Goal: Book appointment/travel/reservation

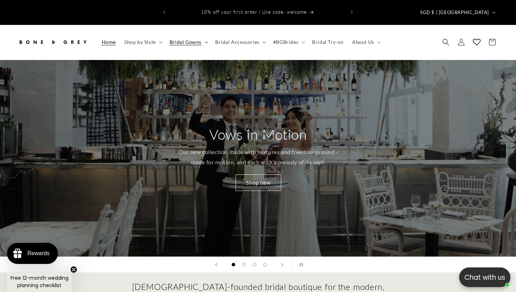
click at [193, 39] on span "Bridal Gowns" at bounding box center [186, 42] width 32 height 6
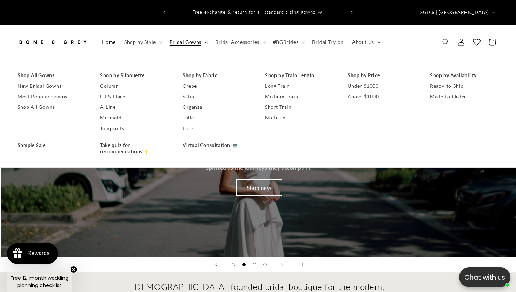
scroll to position [0, 516]
click at [360, 81] on link "Under $1000" at bounding box center [382, 86] width 68 height 11
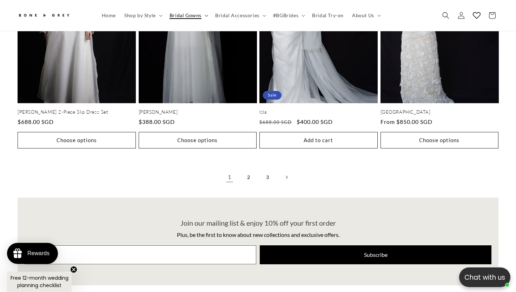
click at [205, 15] on icon at bounding box center [207, 16] width 4 height 2
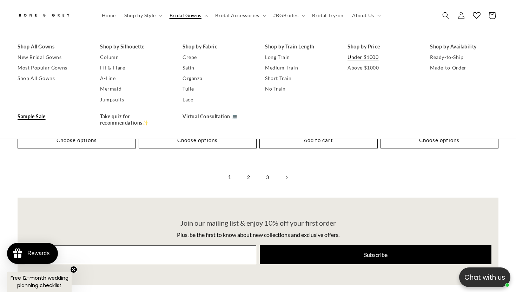
scroll to position [0, 175]
click at [246, 170] on link "2" at bounding box center [248, 177] width 15 height 15
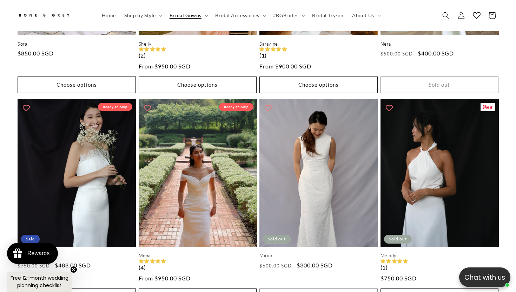
scroll to position [1605, 0]
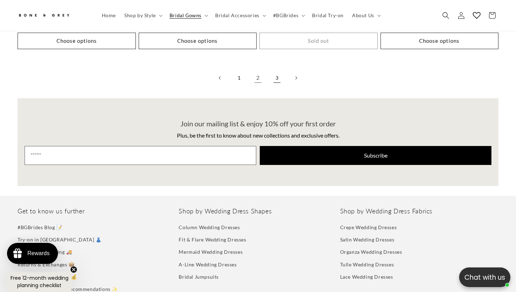
click at [278, 70] on link "3" at bounding box center [276, 77] width 15 height 15
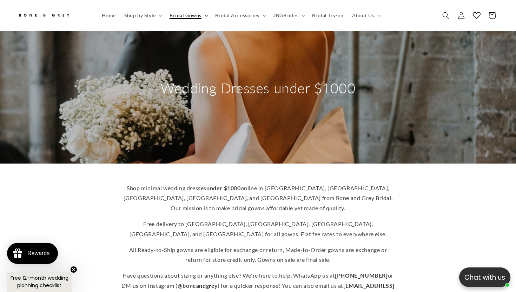
scroll to position [0, 175]
click at [143, 14] on span "Shop by Style" at bounding box center [140, 15] width 32 height 6
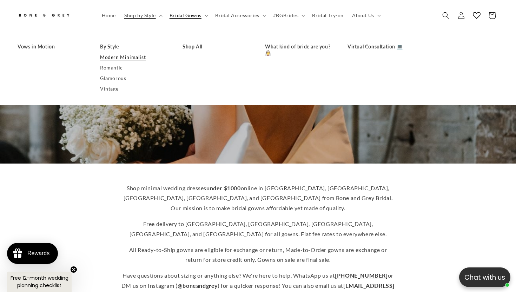
click at [123, 54] on link "Modern Minimalist" at bounding box center [134, 57] width 68 height 11
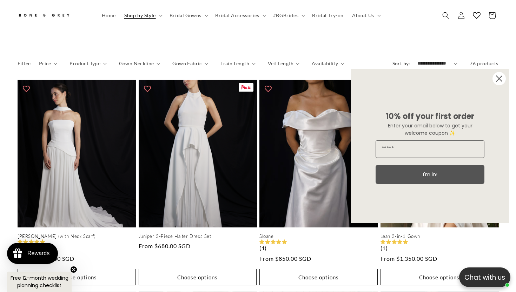
scroll to position [330, 0]
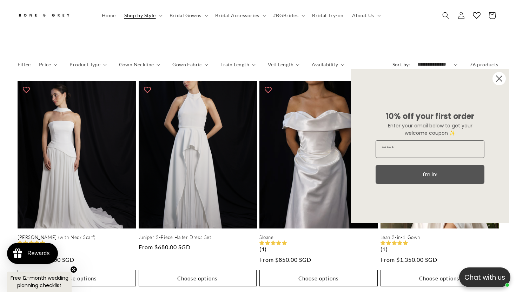
click at [498, 82] on circle "Close dialog" at bounding box center [499, 78] width 13 height 13
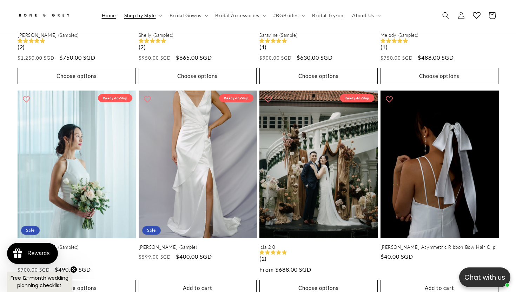
scroll to position [0, 350]
click at [110, 15] on span "Home" at bounding box center [109, 15] width 14 height 6
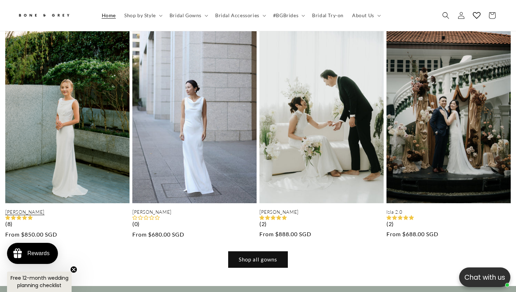
scroll to position [0, 1032]
click at [67, 209] on link "Julia" at bounding box center [67, 212] width 124 height 6
click at [9, 209] on link "Julia" at bounding box center [67, 212] width 124 height 6
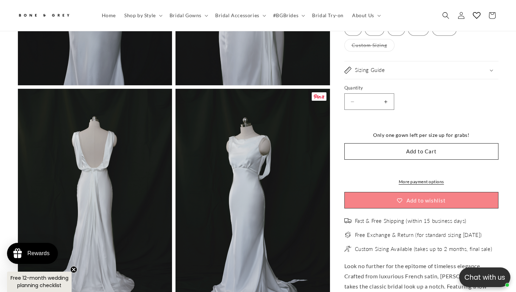
scroll to position [1739, 0]
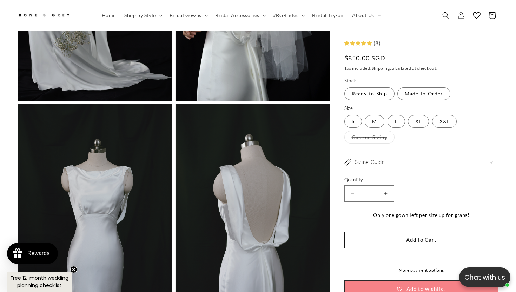
scroll to position [1746, 0]
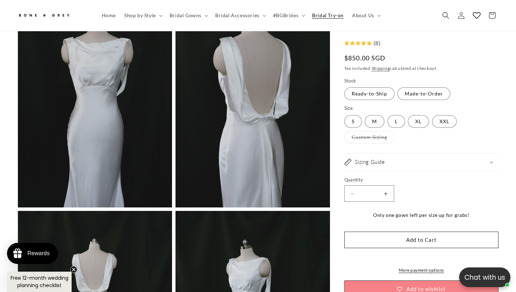
click at [319, 18] on span "Bridal Try-on" at bounding box center [328, 15] width 32 height 6
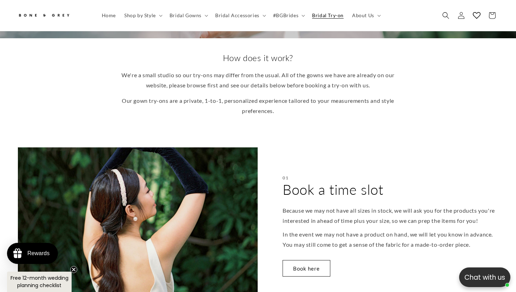
scroll to position [0, 175]
click at [306, 260] on link "Book here" at bounding box center [307, 268] width 48 height 17
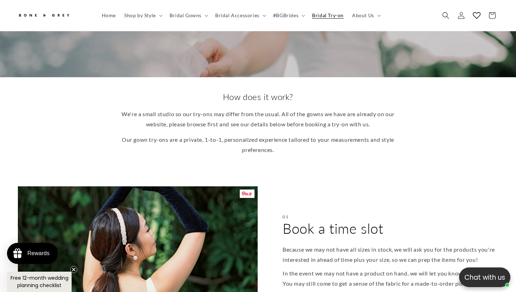
scroll to position [0, 0]
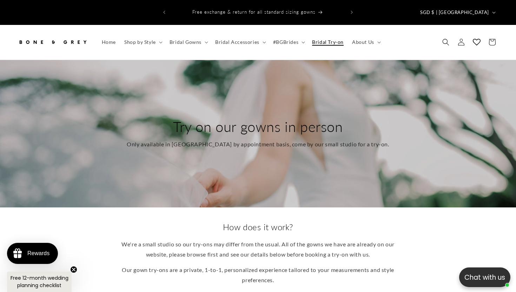
click at [321, 39] on span "Bridal Try-on" at bounding box center [328, 42] width 32 height 6
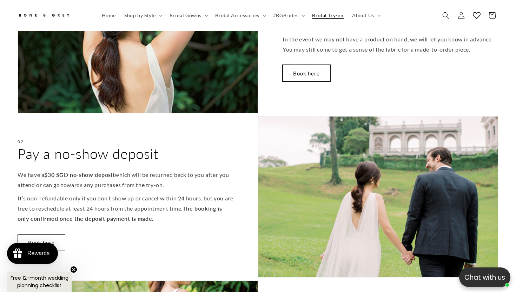
scroll to position [294, 0]
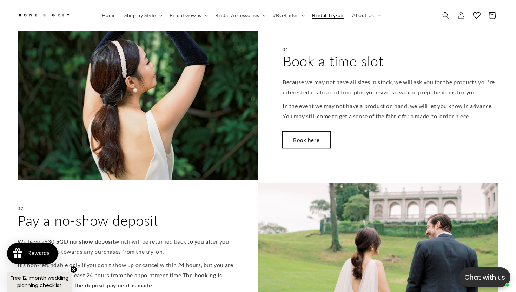
click at [315, 132] on link "Book here" at bounding box center [307, 140] width 48 height 17
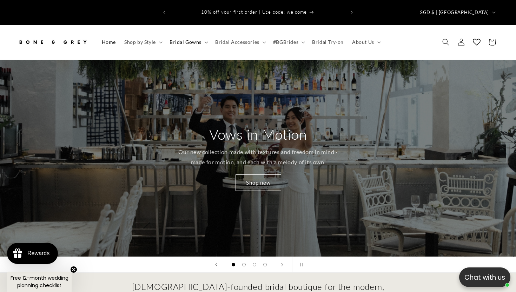
click at [205, 41] on icon at bounding box center [207, 42] width 4 height 2
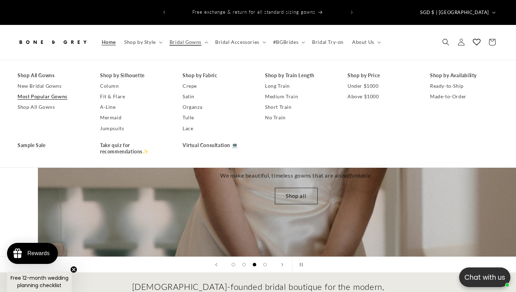
scroll to position [0, 1032]
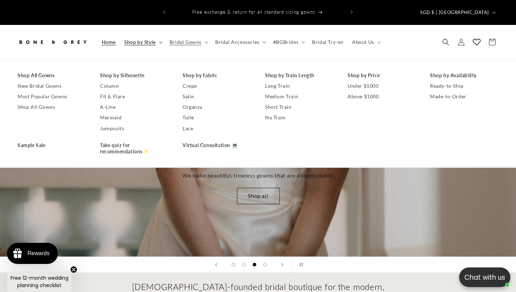
click at [154, 39] on span "Shop by Style" at bounding box center [140, 42] width 32 height 6
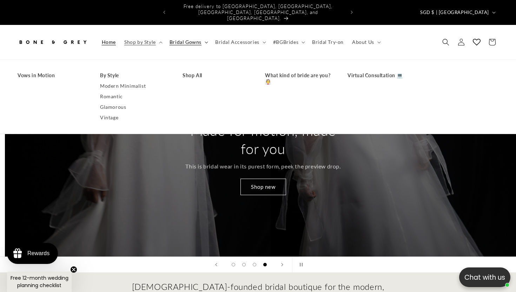
scroll to position [0, 1549]
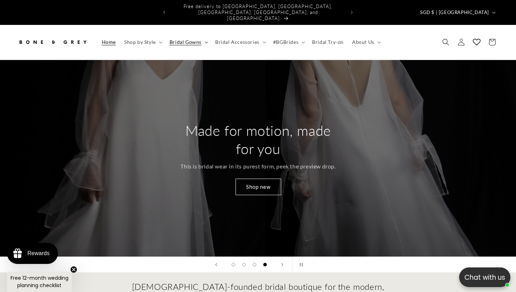
click at [185, 39] on span "Bridal Gowns" at bounding box center [186, 42] width 32 height 6
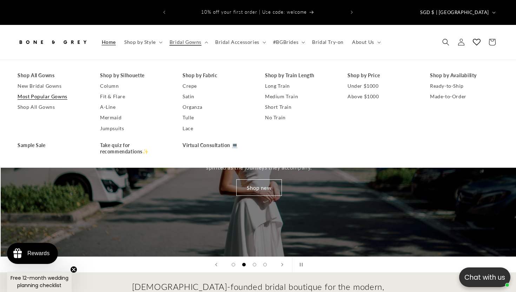
scroll to position [0, 516]
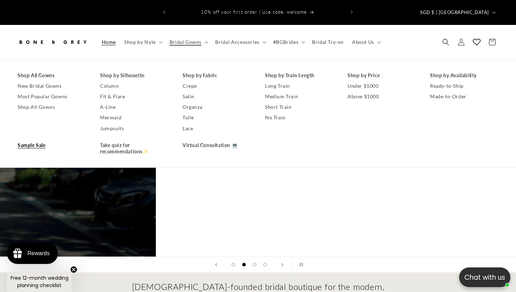
click at [36, 140] on link "Sample Sale" at bounding box center [52, 145] width 68 height 11
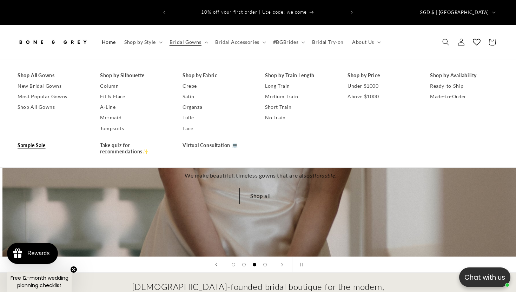
scroll to position [0, 1032]
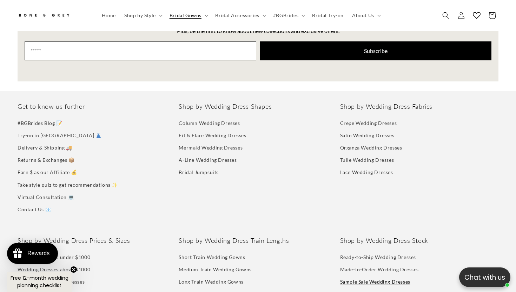
scroll to position [1661, 0]
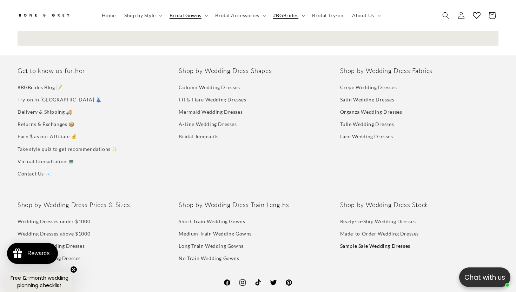
click at [291, 10] on summary "#BGBrides" at bounding box center [288, 15] width 39 height 15
click at [231, 144] on div "Shop by Wedding Dress Shapes Column Wedding Dresses Fit & Flare Wedding Dresses…" at bounding box center [258, 123] width 158 height 113
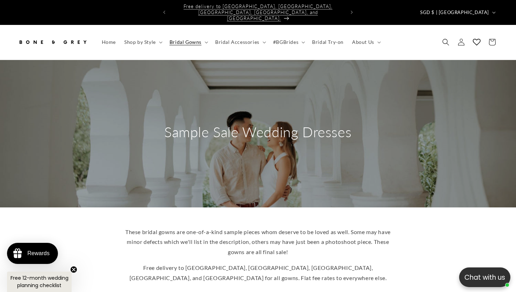
scroll to position [0, 0]
